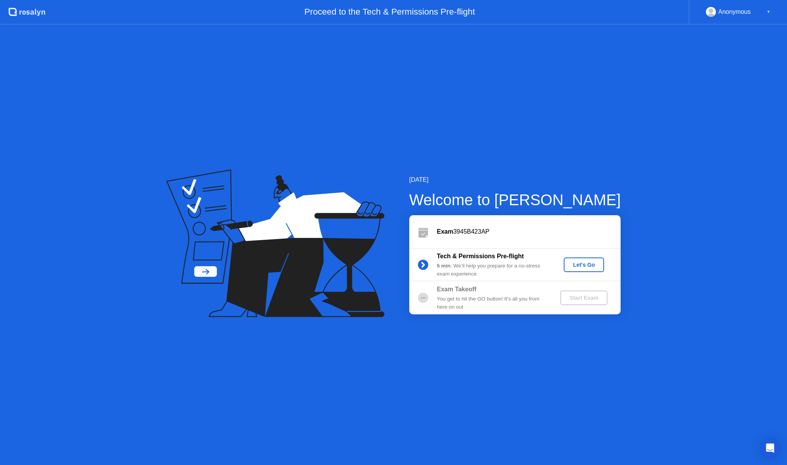
click at [589, 267] on div "Let's Go" at bounding box center [584, 265] width 34 height 6
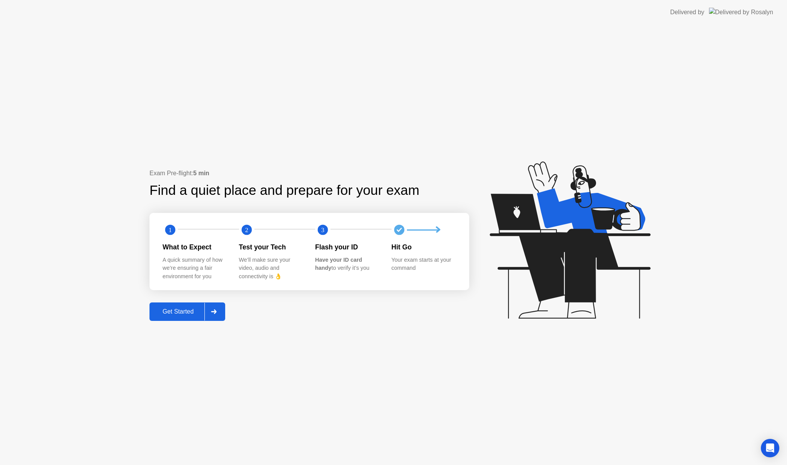
click at [191, 312] on div "Get Started" at bounding box center [178, 311] width 53 height 7
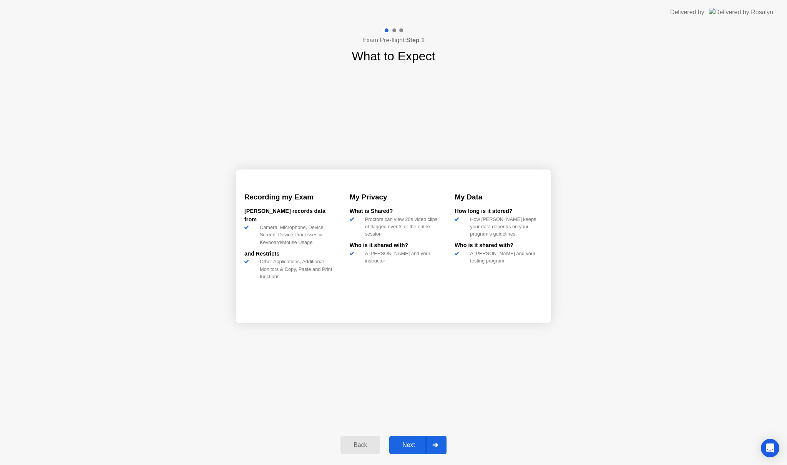
click at [395, 31] on div at bounding box center [394, 30] width 4 height 4
click at [400, 30] on div at bounding box center [401, 30] width 4 height 4
click at [416, 446] on div "Next" at bounding box center [408, 444] width 34 height 7
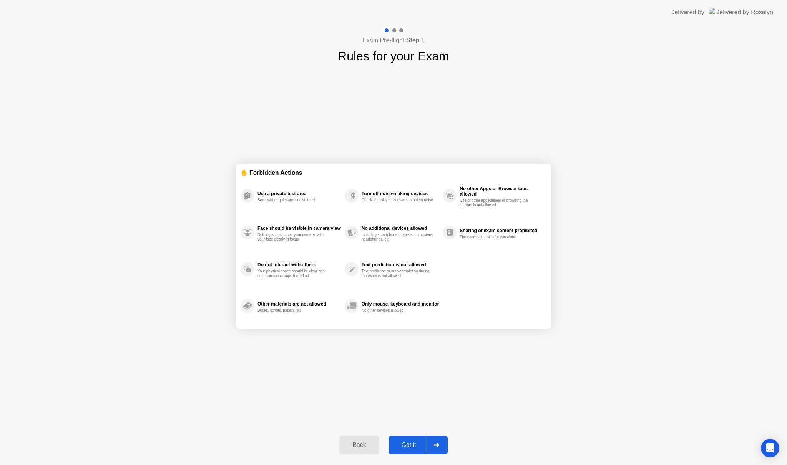
click at [415, 444] on div "Got it" at bounding box center [409, 444] width 36 height 7
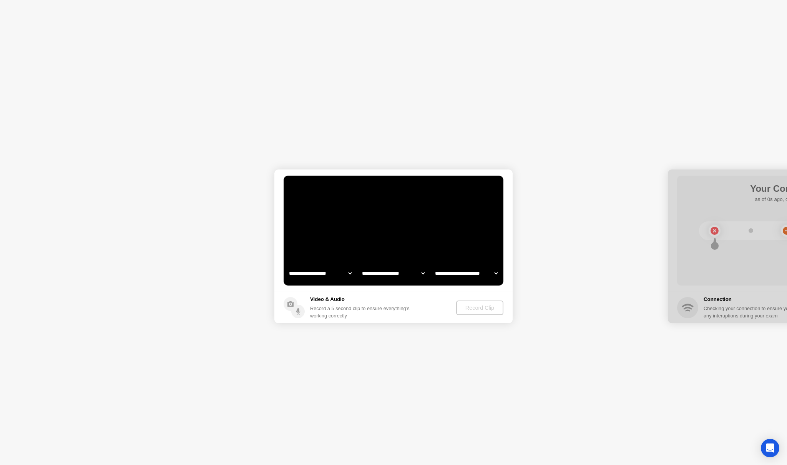
select select "**********"
select select "*******"
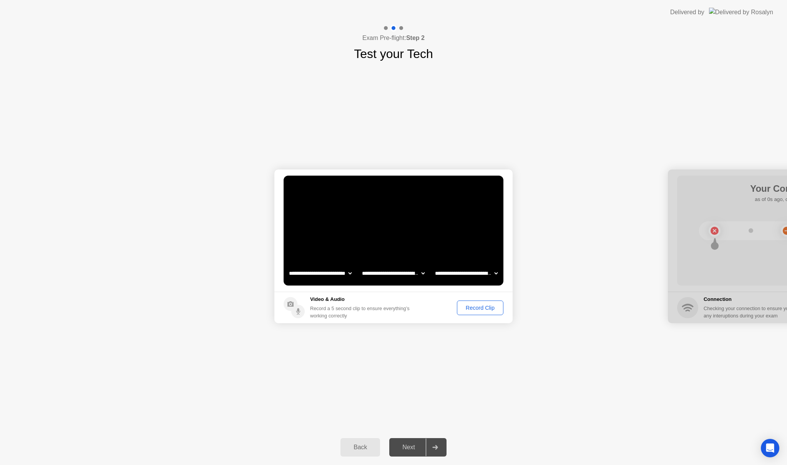
click at [483, 310] on div "Record Clip" at bounding box center [479, 308] width 41 height 6
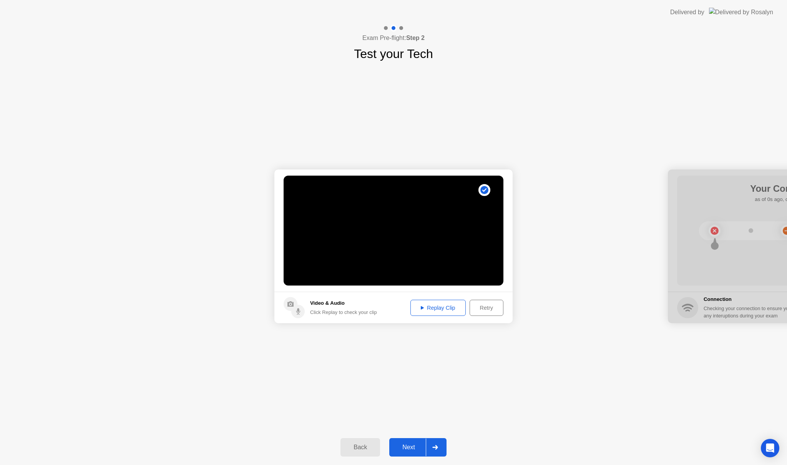
click at [443, 306] on div "Replay Clip" at bounding box center [438, 308] width 50 height 6
click at [407, 444] on div "Next" at bounding box center [408, 447] width 34 height 7
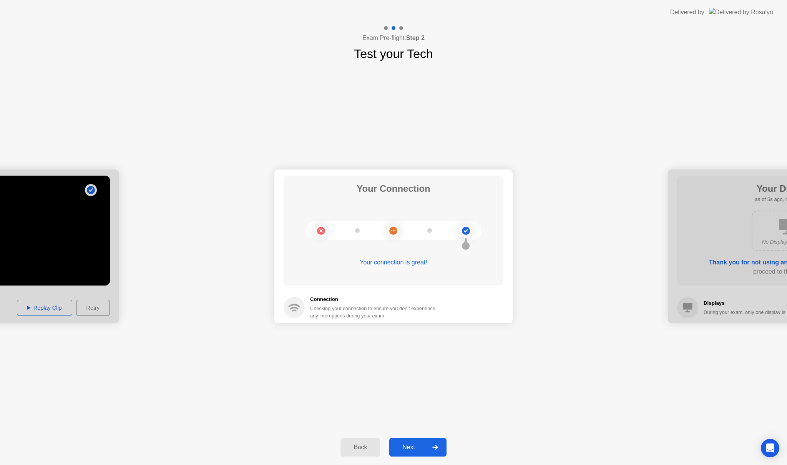
click at [413, 446] on div "Next" at bounding box center [408, 447] width 34 height 7
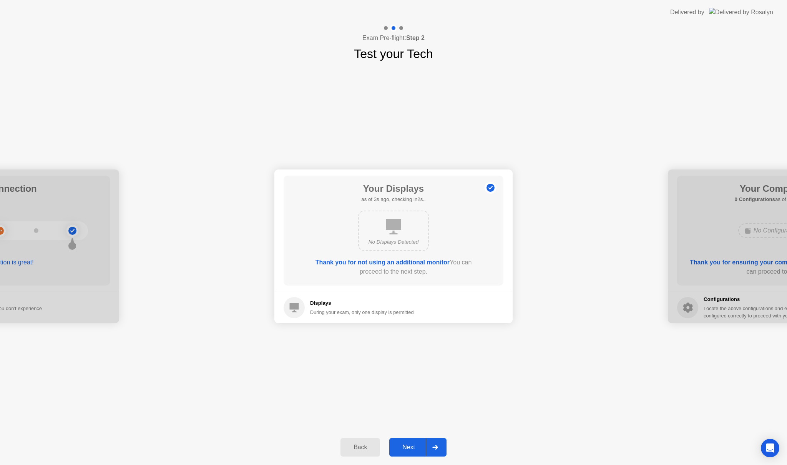
click at [413, 446] on div "Next" at bounding box center [408, 447] width 34 height 7
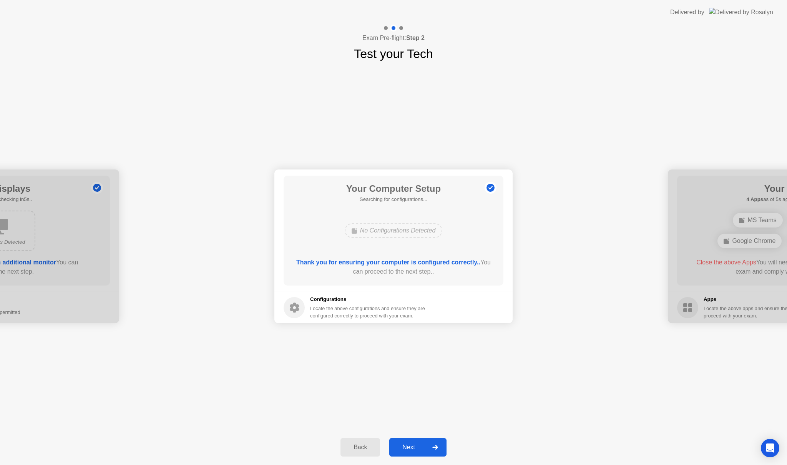
click at [413, 446] on div "Next" at bounding box center [408, 447] width 34 height 7
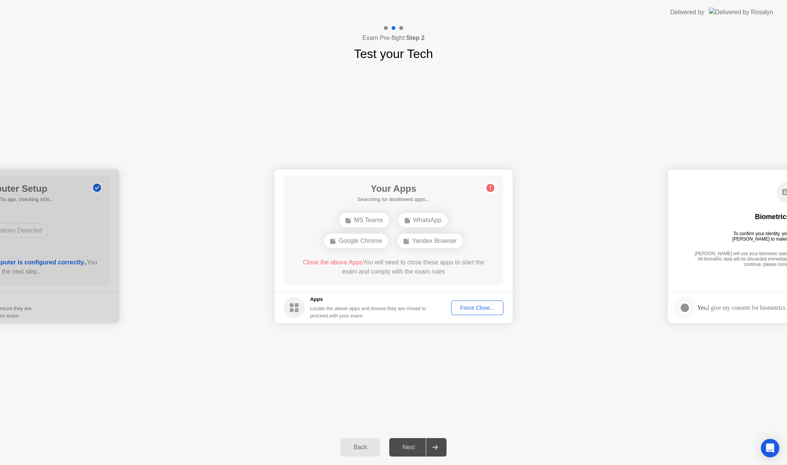
click at [478, 310] on div "Force Close..." at bounding box center [477, 308] width 47 height 6
click at [337, 263] on span "Close the above Apps" at bounding box center [333, 262] width 60 height 7
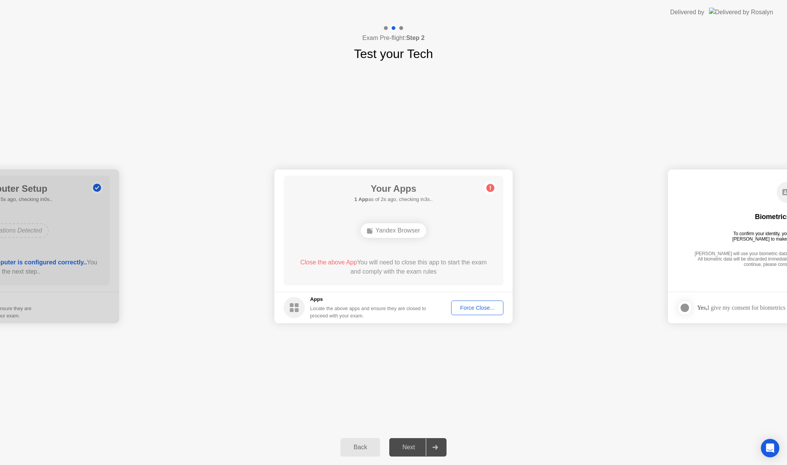
click at [476, 307] on div "Force Close..." at bounding box center [477, 308] width 47 height 6
click at [399, 232] on div "Yandex Browser" at bounding box center [393, 230] width 65 height 15
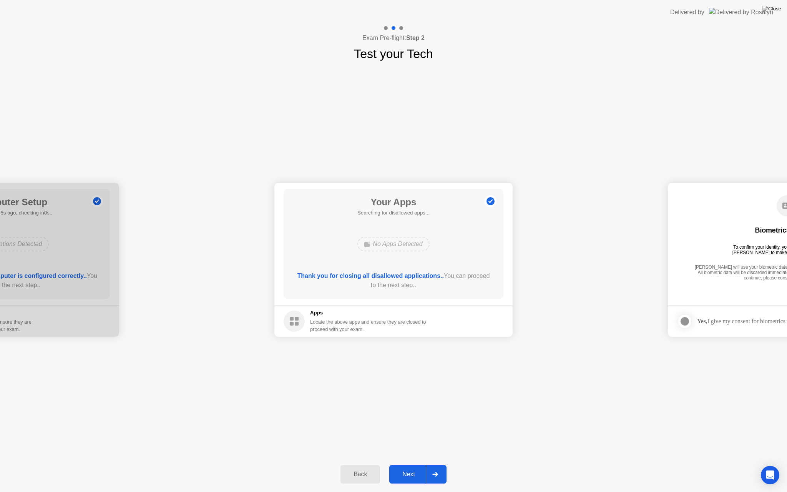
click at [414, 464] on div "Next" at bounding box center [408, 474] width 34 height 7
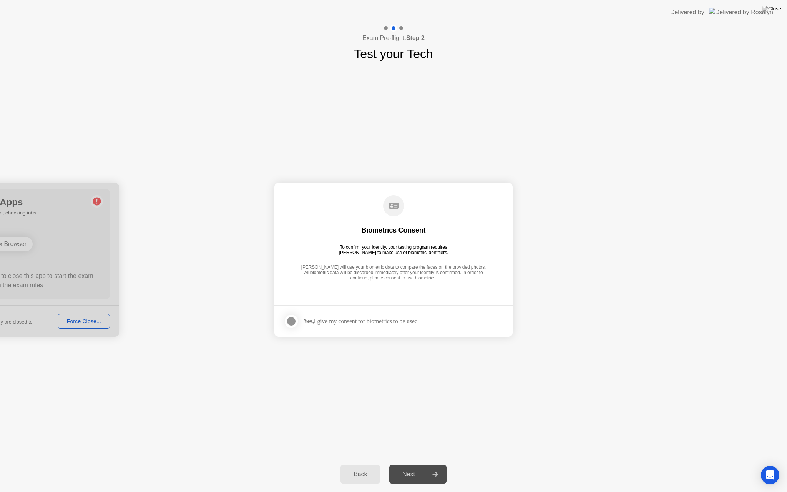
click at [291, 320] on div at bounding box center [291, 321] width 9 height 9
click at [414, 464] on button "Next" at bounding box center [417, 474] width 57 height 18
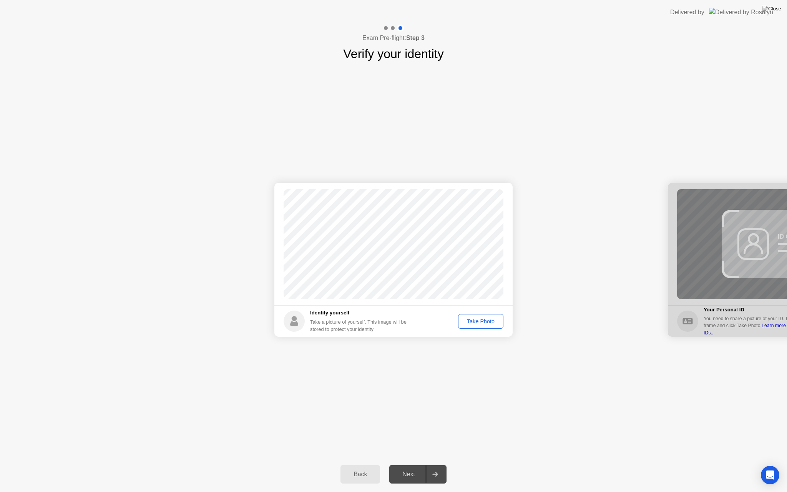
click at [491, 319] on div "Take Photo" at bounding box center [481, 321] width 40 height 6
click at [415, 464] on div "Next" at bounding box center [408, 474] width 34 height 7
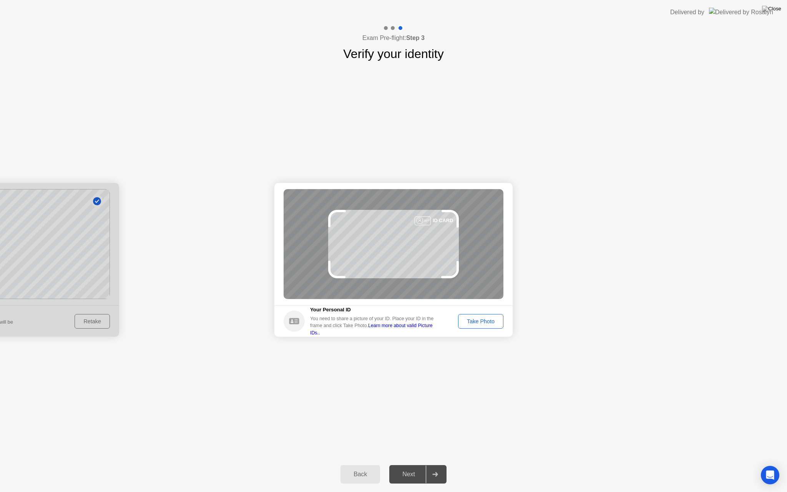
click at [481, 318] on div "Take Photo" at bounding box center [481, 321] width 40 height 6
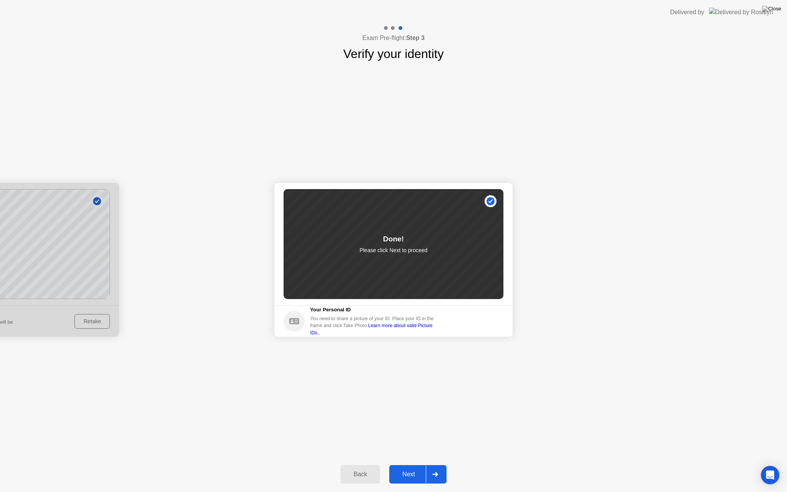
click at [414, 464] on div "Next" at bounding box center [408, 474] width 34 height 7
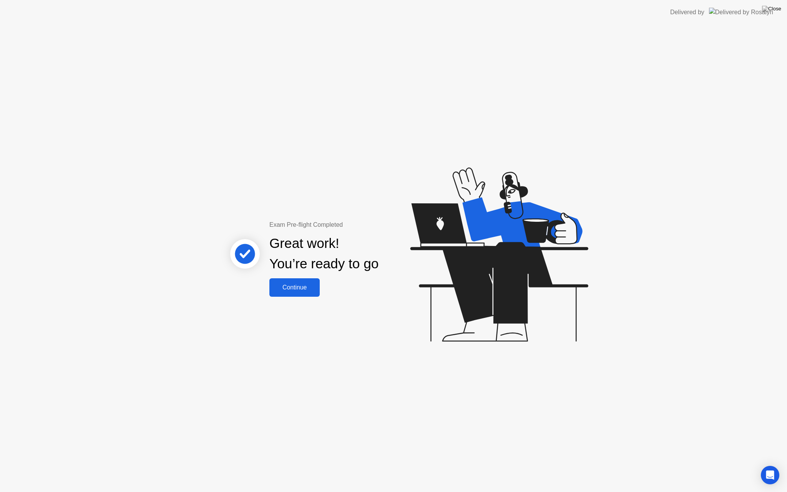
click at [301, 287] on div "Continue" at bounding box center [295, 287] width 46 height 7
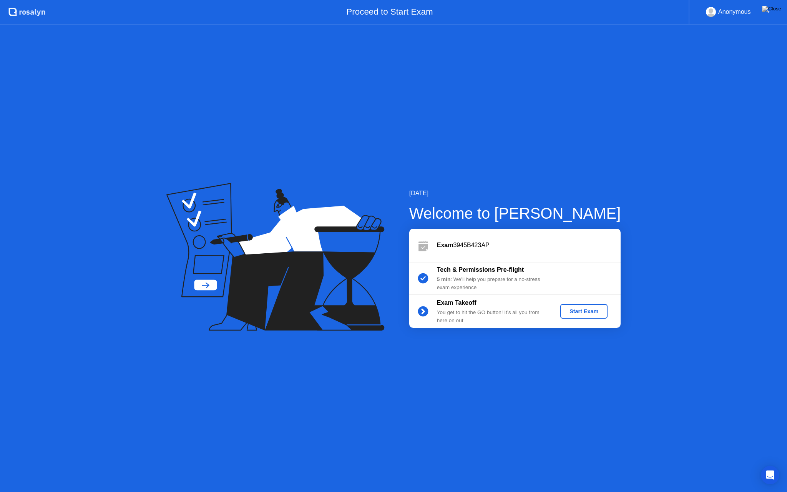
click at [599, 311] on div "Start Exam" at bounding box center [583, 311] width 41 height 6
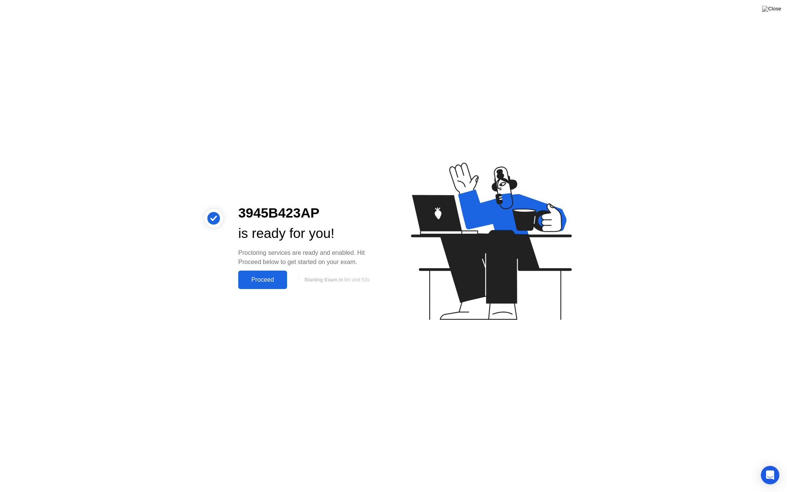
click at [275, 279] on div "Proceed" at bounding box center [262, 279] width 44 height 7
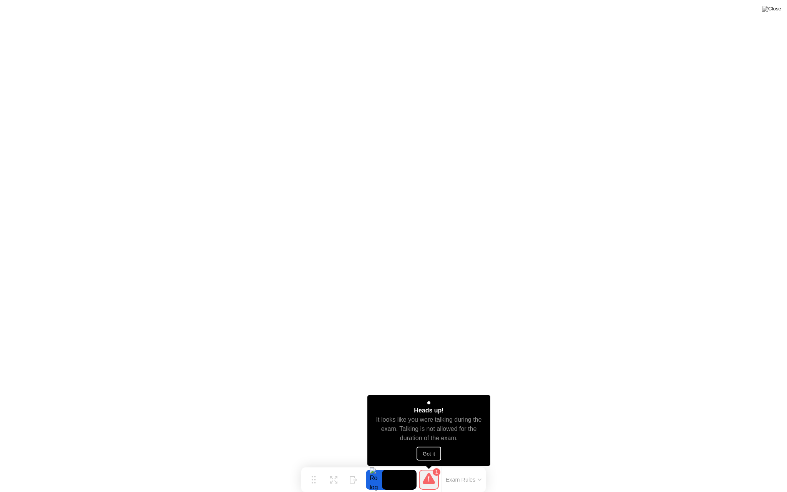
click at [430, 452] on button "Got it" at bounding box center [428, 453] width 25 height 14
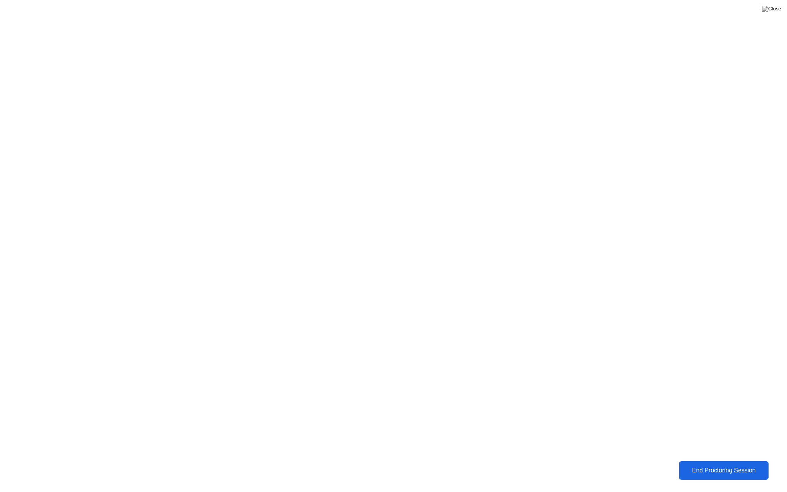
click at [715, 464] on div "End Proctoring Session" at bounding box center [723, 470] width 85 height 7
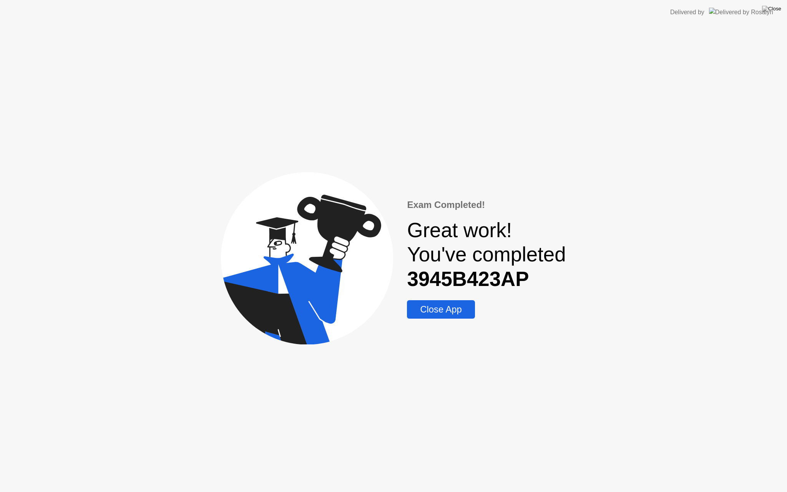
click at [437, 306] on div "Close App" at bounding box center [440, 309] width 63 height 11
